Goal: Transaction & Acquisition: Purchase product/service

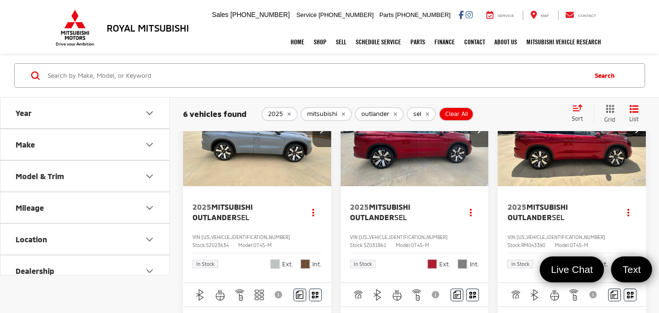
click at [420, 112] on button "sel" at bounding box center [421, 114] width 29 height 14
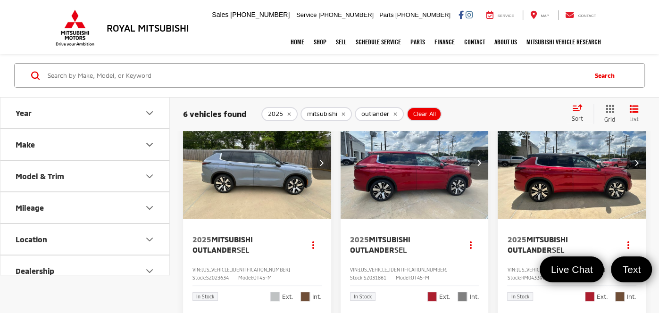
scroll to position [1, 0]
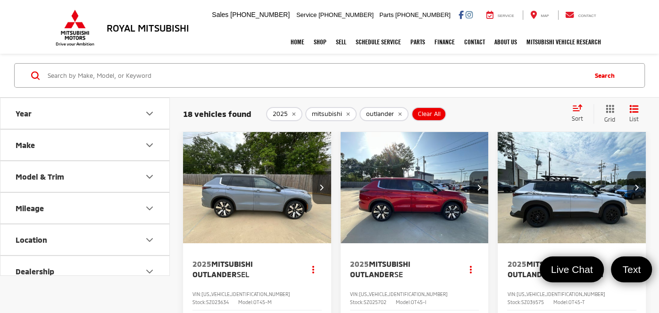
click at [92, 176] on button "Model & Trim" at bounding box center [85, 176] width 170 height 31
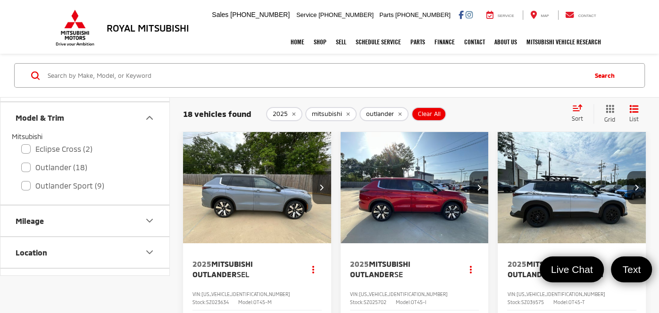
scroll to position [67, 0]
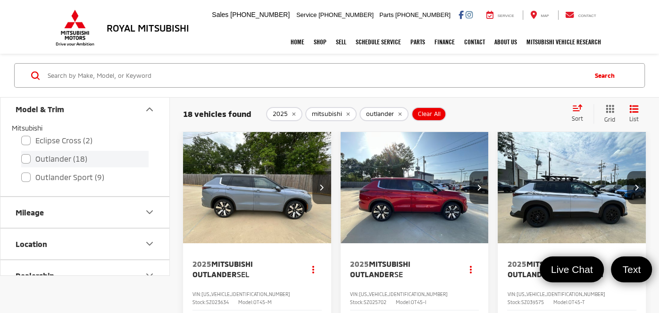
click at [61, 159] on label "Outlander (18)" at bounding box center [84, 159] width 127 height 17
click at [22, 153] on input "Outlander (18)" at bounding box center [21, 153] width 0 height 0
checkbox input "true"
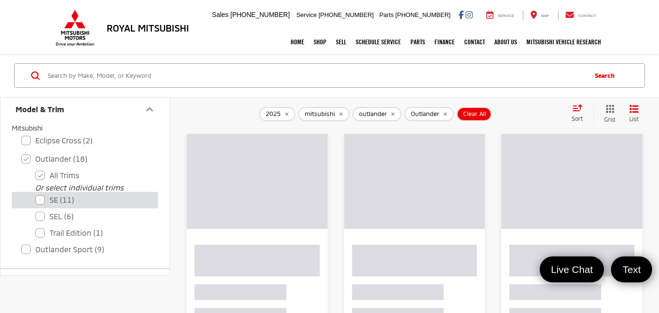
click at [64, 197] on label "SE (11)" at bounding box center [91, 200] width 113 height 17
click at [36, 194] on input "SE (11)" at bounding box center [35, 194] width 0 height 0
checkbox input "true"
checkbox input "false"
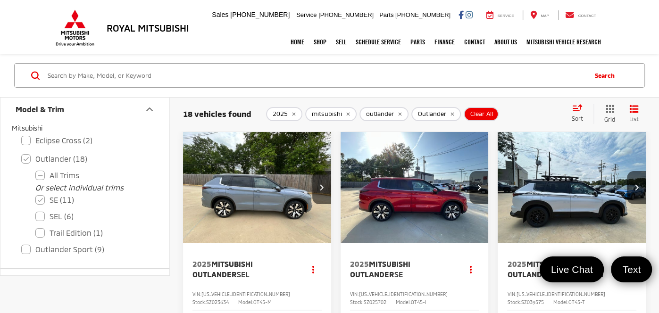
click at [398, 114] on icon "remove outlander" at bounding box center [399, 113] width 3 height 3
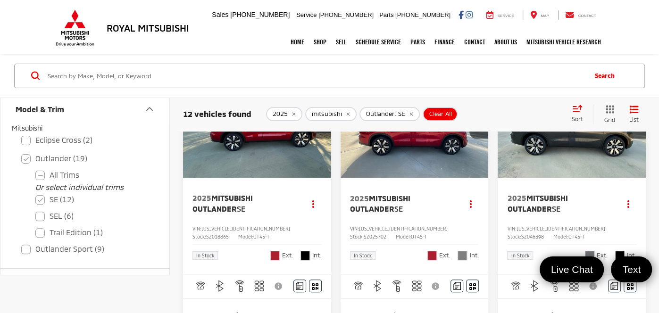
scroll to position [102, 0]
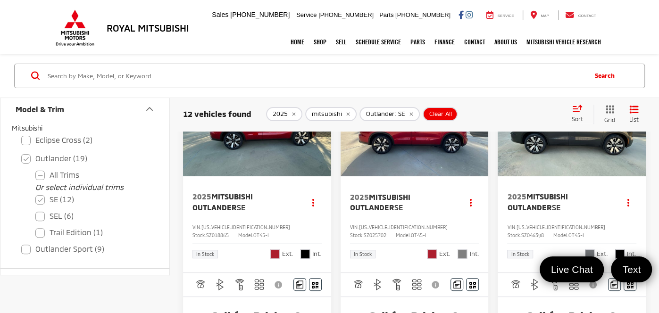
click at [577, 166] on img "2025 Mitsubishi Outlander SE 0" at bounding box center [572, 121] width 150 height 112
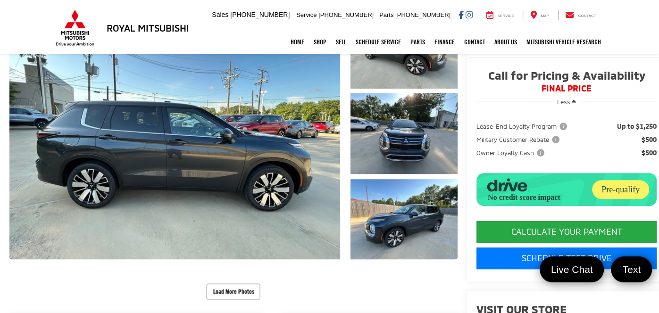
scroll to position [143, 0]
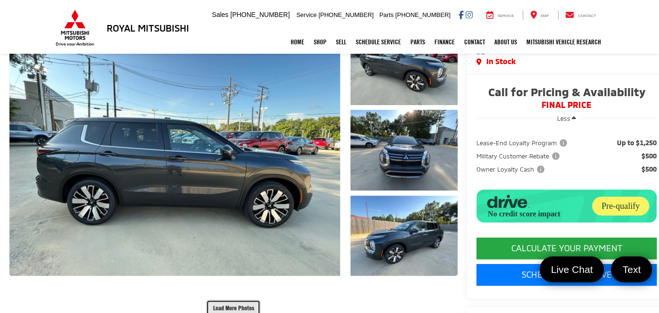
click at [206, 300] on button "Load More Photos" at bounding box center [233, 308] width 54 height 17
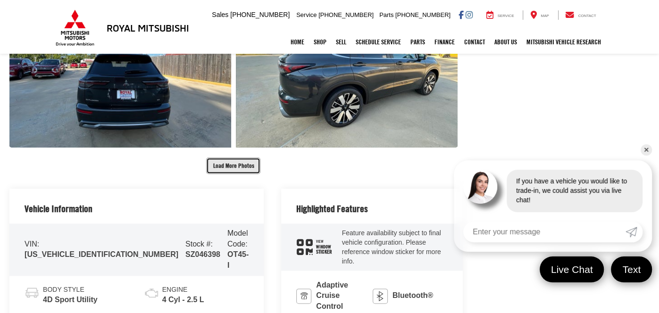
scroll to position [653, 0]
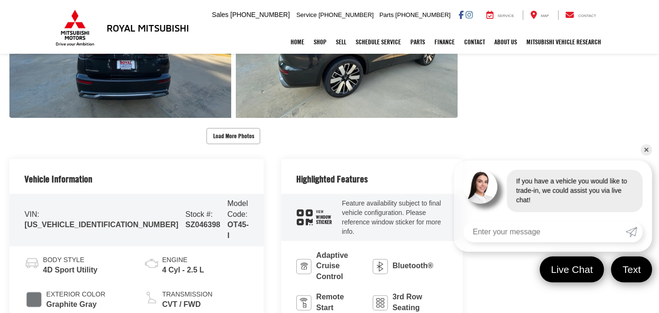
click at [218, 128] on button "Load More Photos" at bounding box center [233, 136] width 54 height 17
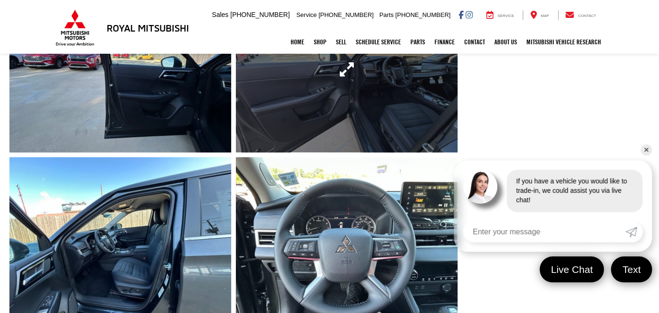
scroll to position [959, 0]
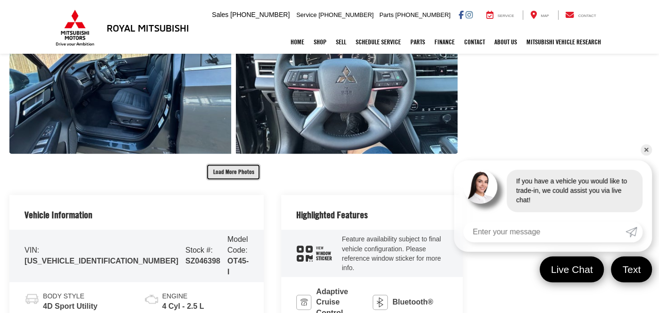
click at [211, 164] on button "Load More Photos" at bounding box center [233, 172] width 54 height 17
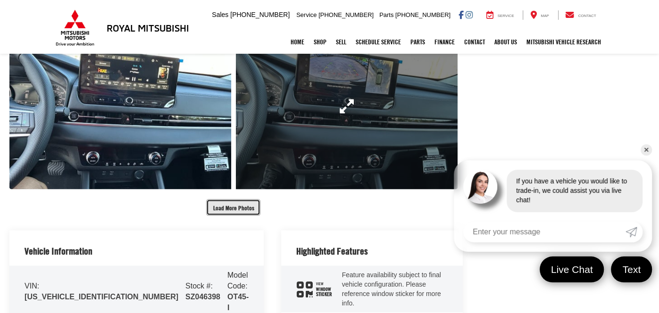
scroll to position [1264, 0]
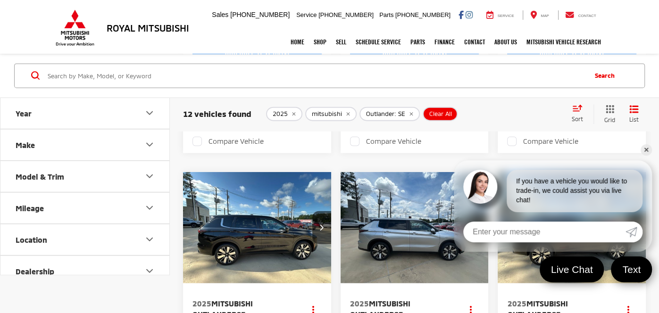
scroll to position [1638, 0]
